Goal: Information Seeking & Learning: Learn about a topic

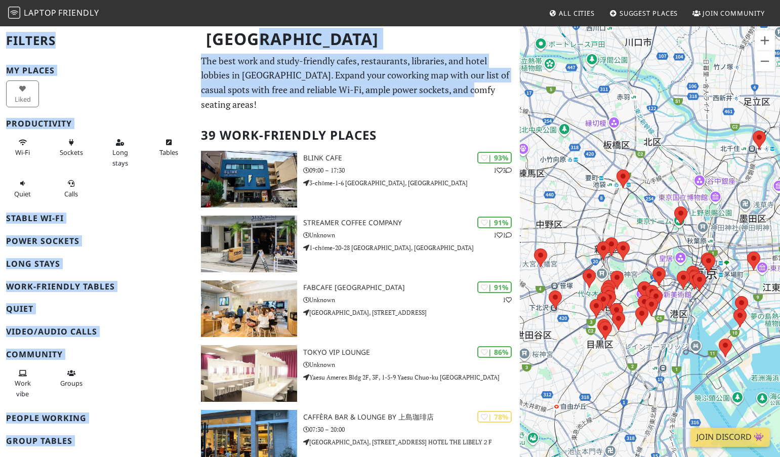
drag, startPoint x: 244, startPoint y: 54, endPoint x: 478, endPoint y: 90, distance: 237.1
copy div "Filters My Places Liked Productivity Wi-Fi Sockets Long stays Tables Quiet Call…"
click at [368, 77] on p "The best work and study-friendly cafes, restaurants, libraries, and hotel lobbi…" at bounding box center [357, 83] width 313 height 58
drag, startPoint x: 373, startPoint y: 61, endPoint x: 449, endPoint y: 92, distance: 82.4
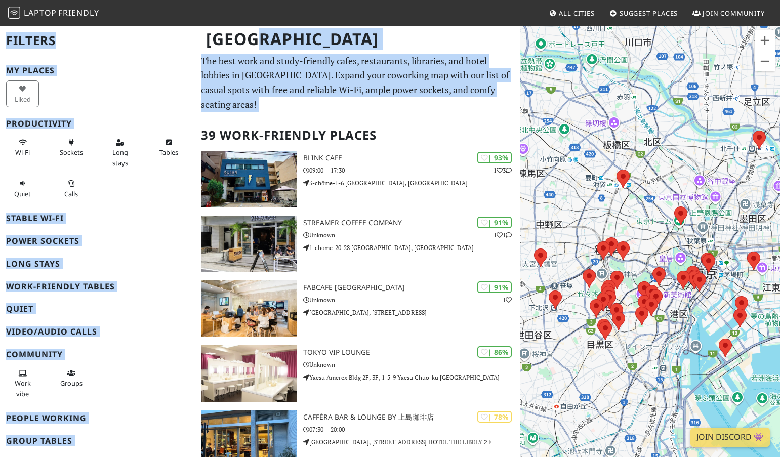
copy div "Filters My Places Liked Productivity Wi-Fi Sockets Long stays Tables Quiet Call…"
click at [389, 74] on p "The best work and study-friendly cafes, restaurants, libraries, and hotel lobbi…" at bounding box center [357, 83] width 313 height 58
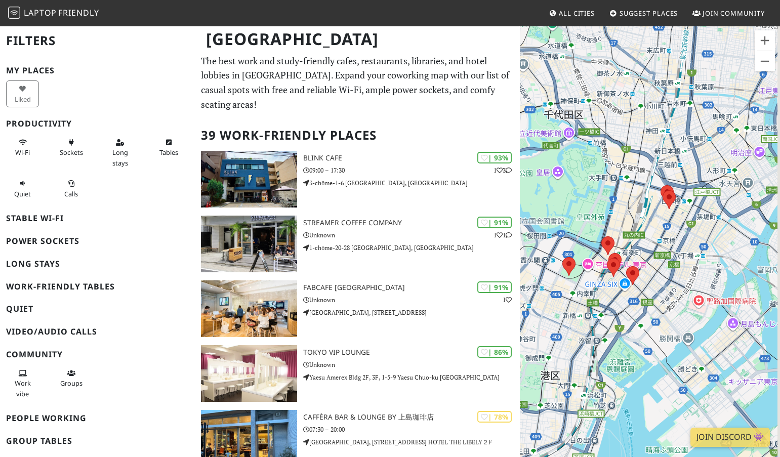
drag, startPoint x: 630, startPoint y: 226, endPoint x: 569, endPoint y: 212, distance: 63.4
click at [569, 212] on div "若要浏览不同元素，请按箭头键。" at bounding box center [650, 253] width 260 height 457
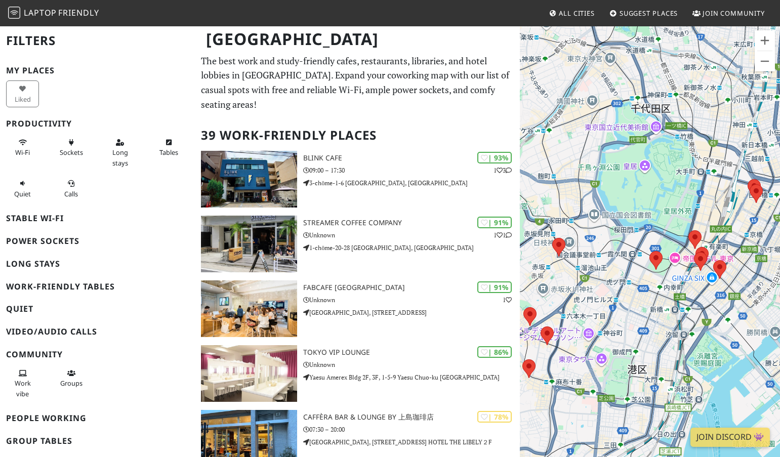
drag, startPoint x: 765, startPoint y: 288, endPoint x: 685, endPoint y: 280, distance: 79.8
click at [685, 280] on div "若要浏览不同元素，请按箭头键。" at bounding box center [650, 253] width 260 height 457
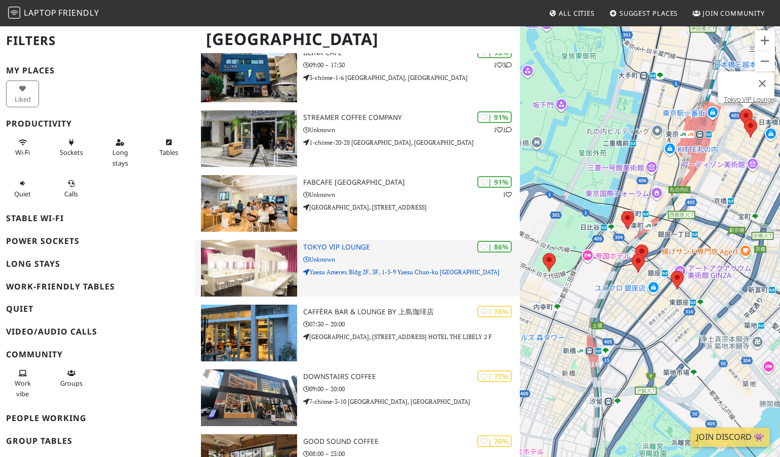
scroll to position [289, 0]
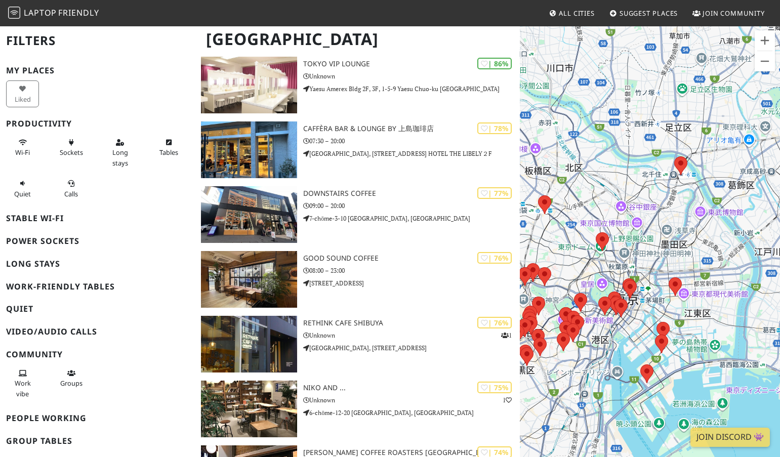
drag, startPoint x: 702, startPoint y: 333, endPoint x: 627, endPoint y: 327, distance: 75.7
click at [627, 327] on div "若要浏览不同元素，请按箭头键。" at bounding box center [650, 253] width 260 height 457
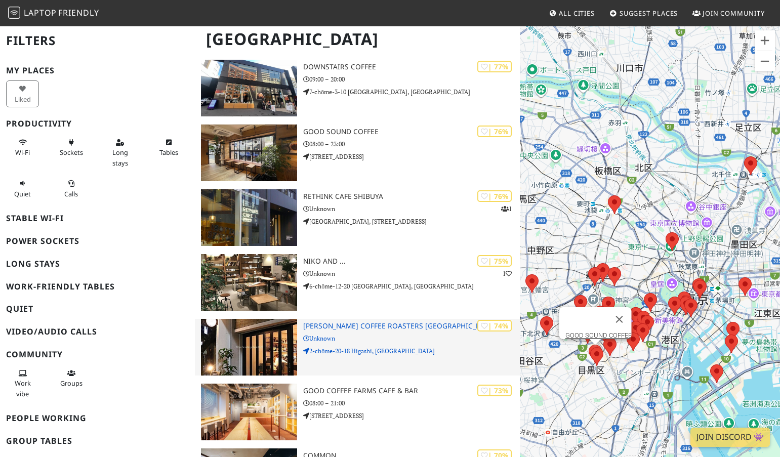
scroll to position [0, 0]
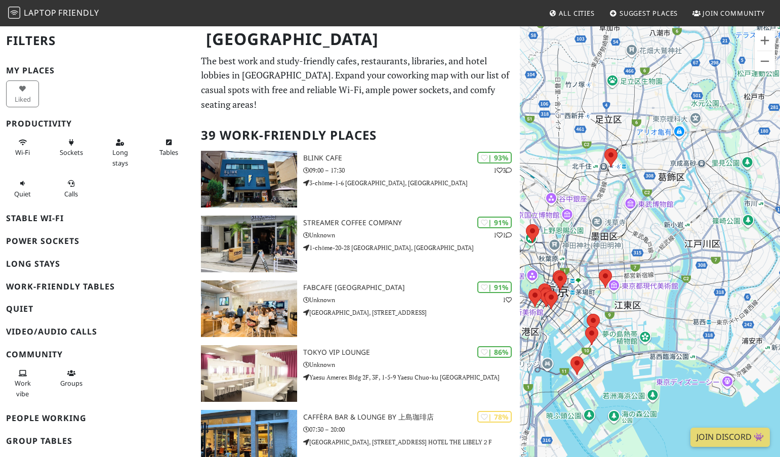
drag, startPoint x: 673, startPoint y: 204, endPoint x: 531, endPoint y: 195, distance: 142.0
click at [531, 195] on div "若要浏览不同元素，请按箭头键。" at bounding box center [650, 253] width 260 height 457
